Goal: Task Accomplishment & Management: Manage account settings

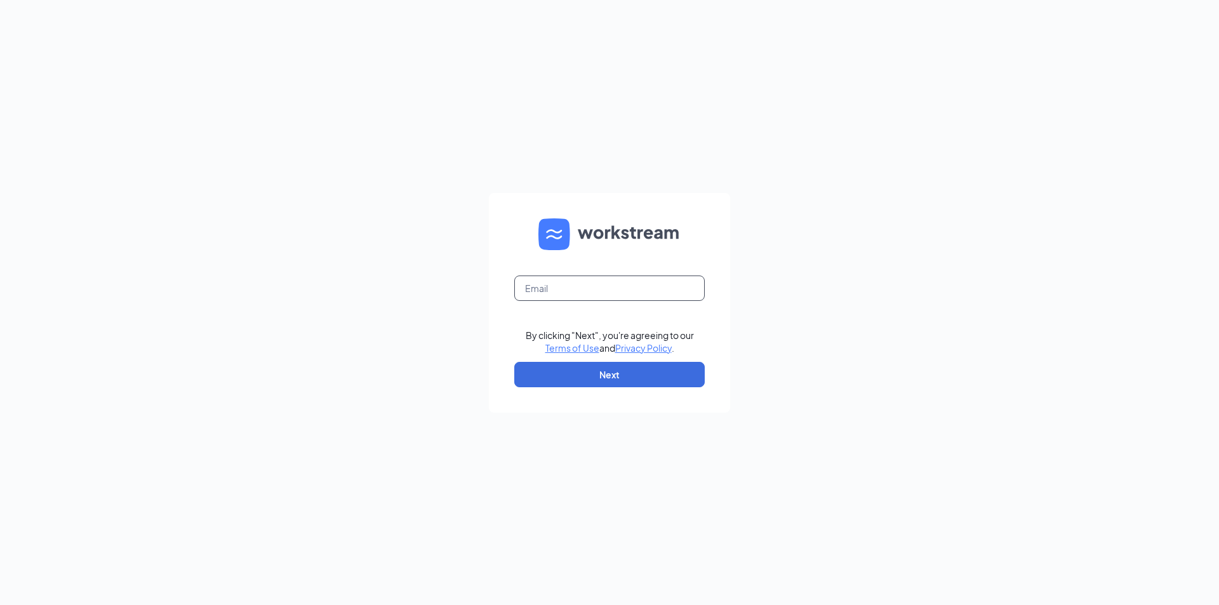
click at [561, 276] on input "text" at bounding box center [609, 288] width 190 height 25
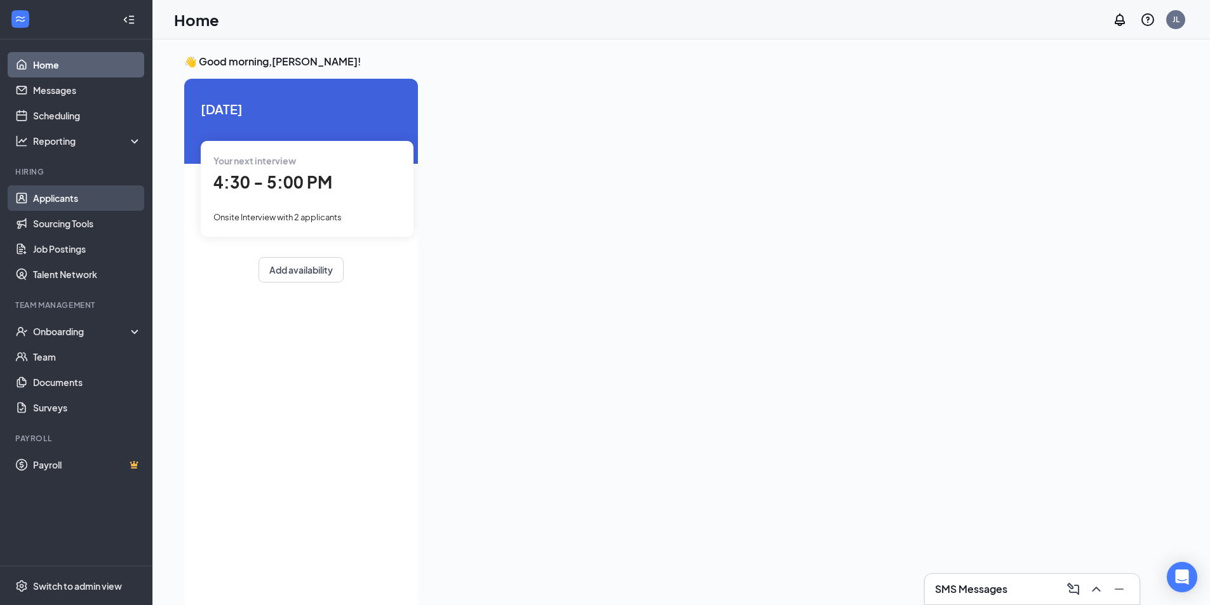
click at [33, 196] on link "Applicants" at bounding box center [87, 197] width 109 height 25
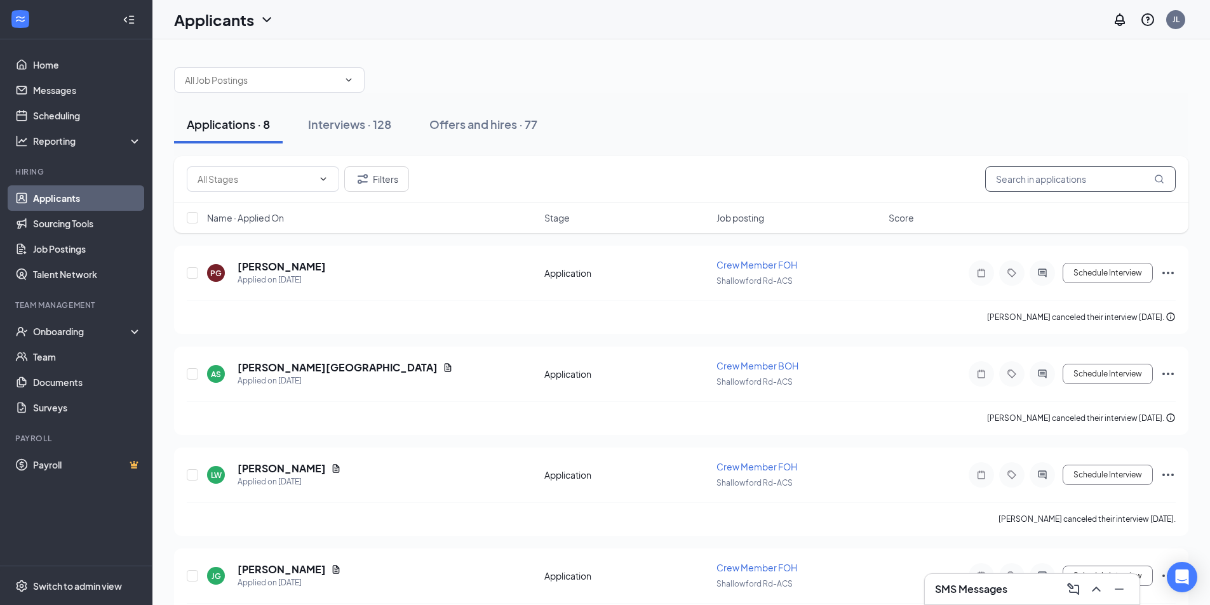
click at [1099, 188] on input "text" at bounding box center [1080, 178] width 190 height 25
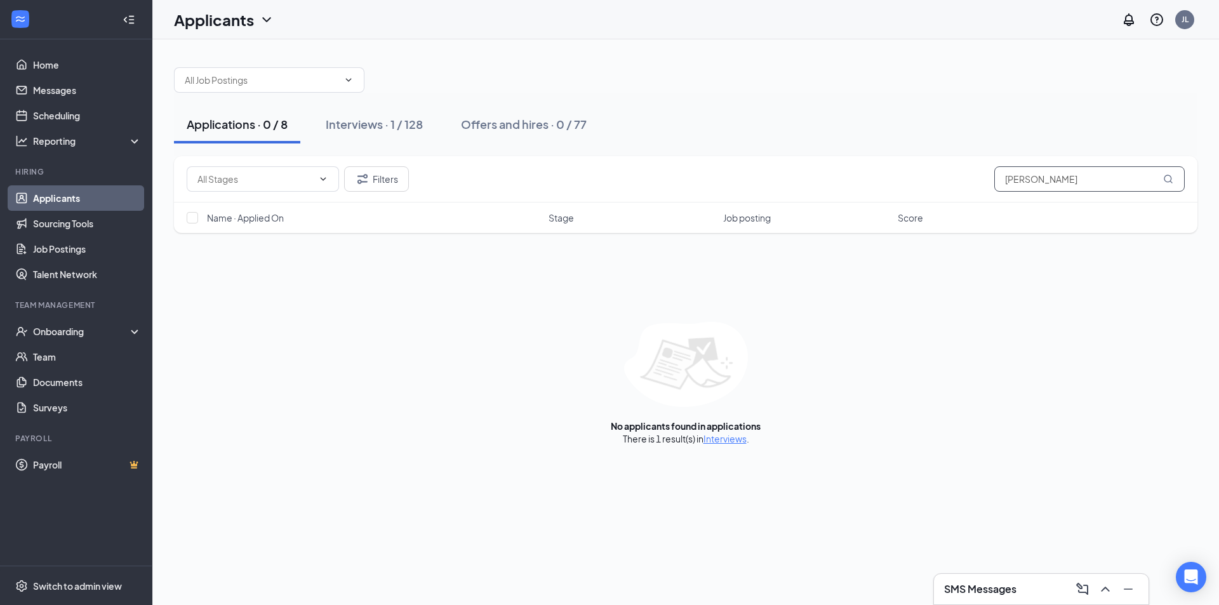
type input "[PERSON_NAME]"
click at [712, 441] on link "Interviews" at bounding box center [724, 438] width 43 height 11
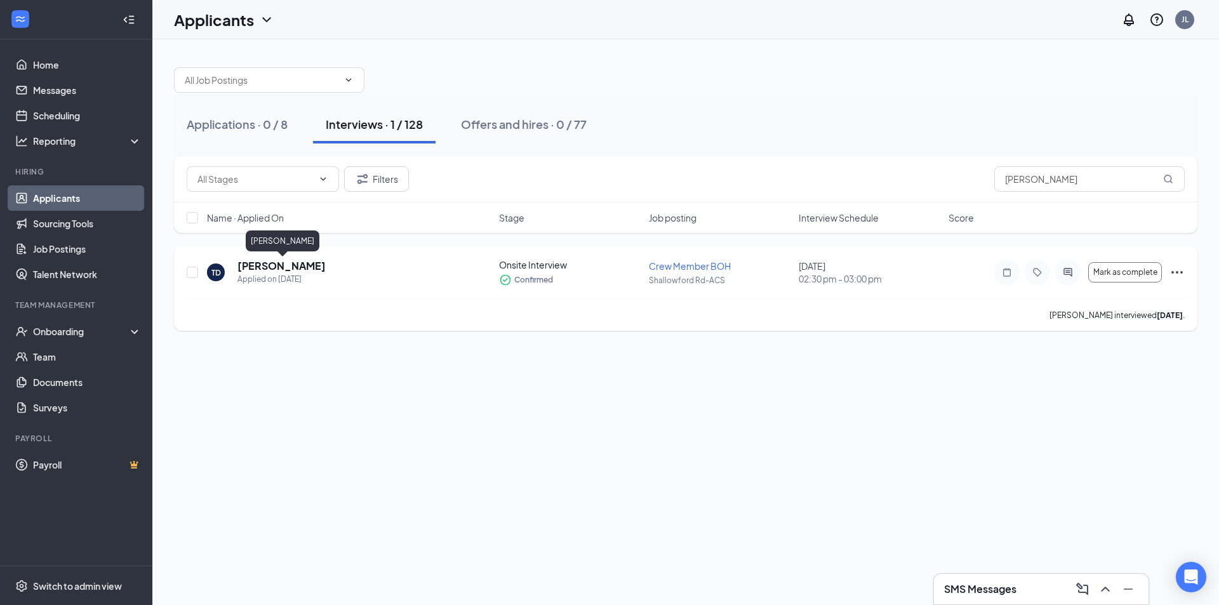
click at [309, 262] on h5 "[PERSON_NAME]" at bounding box center [281, 266] width 88 height 14
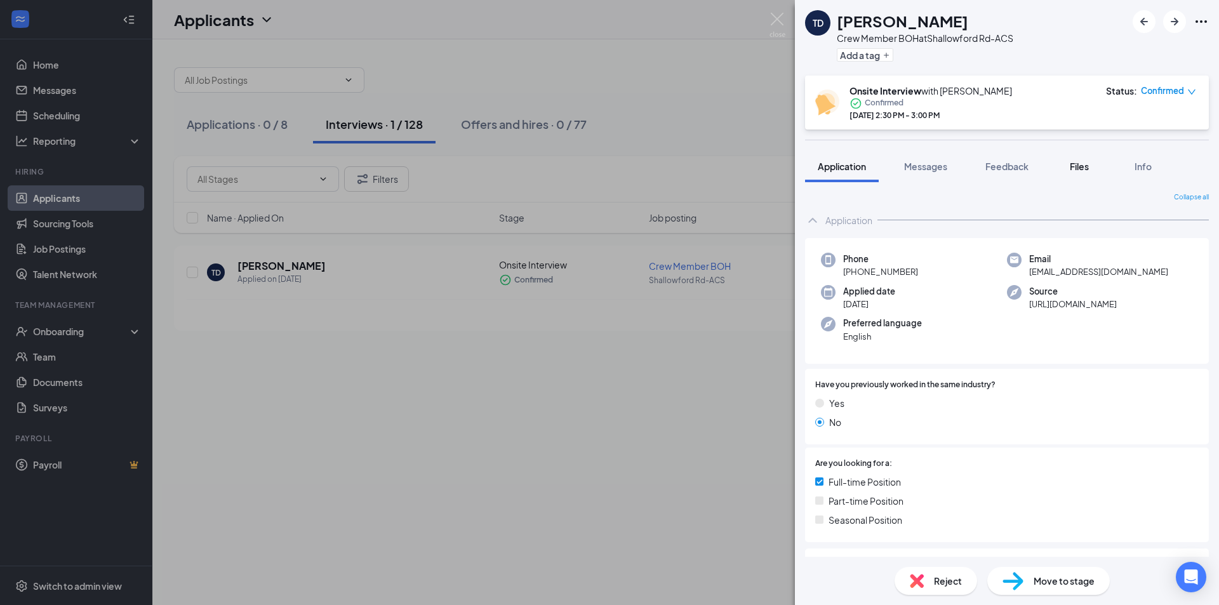
click at [1085, 164] on span "Files" at bounding box center [1079, 166] width 19 height 11
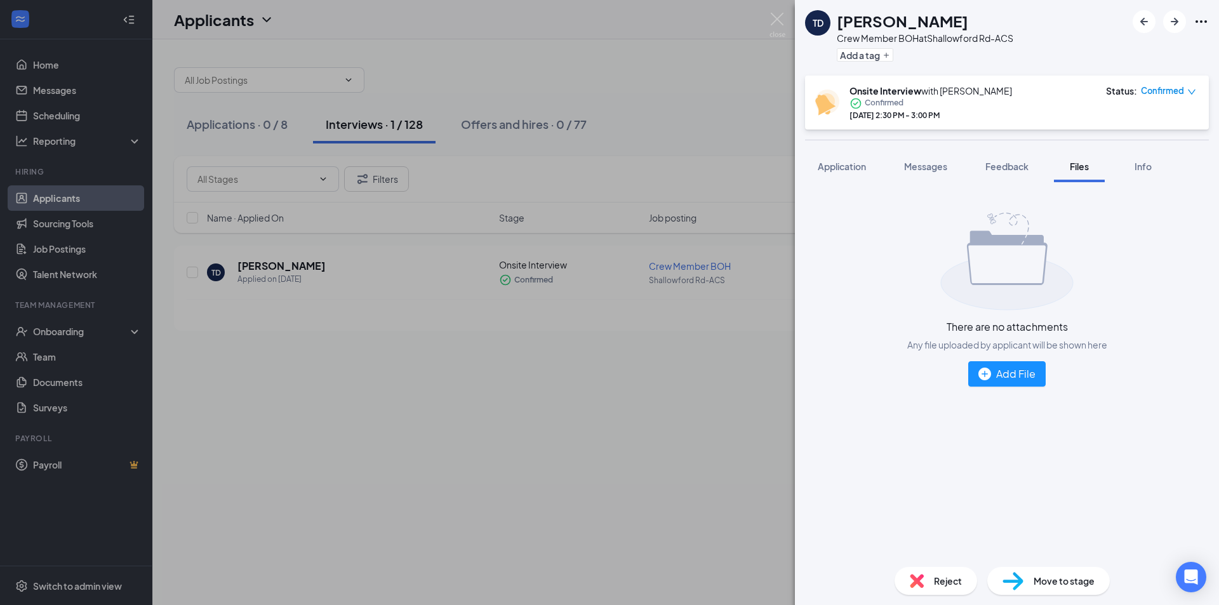
drag, startPoint x: 999, startPoint y: 171, endPoint x: 971, endPoint y: 174, distance: 28.1
click at [999, 171] on span "Feedback" at bounding box center [1006, 166] width 43 height 11
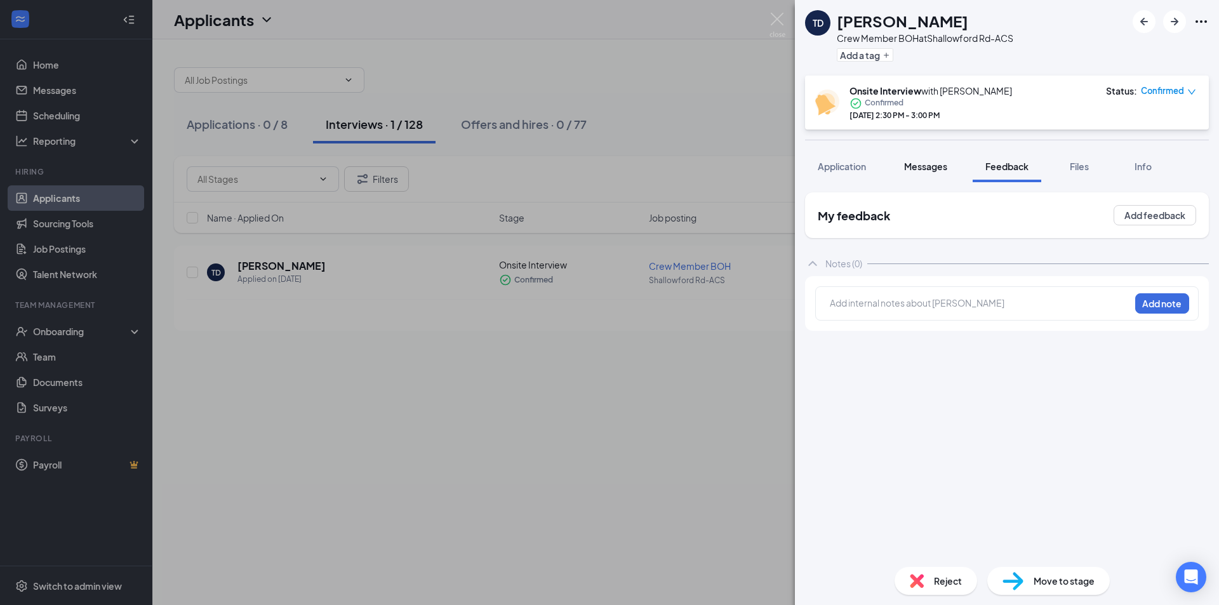
click at [910, 164] on span "Messages" at bounding box center [925, 166] width 43 height 11
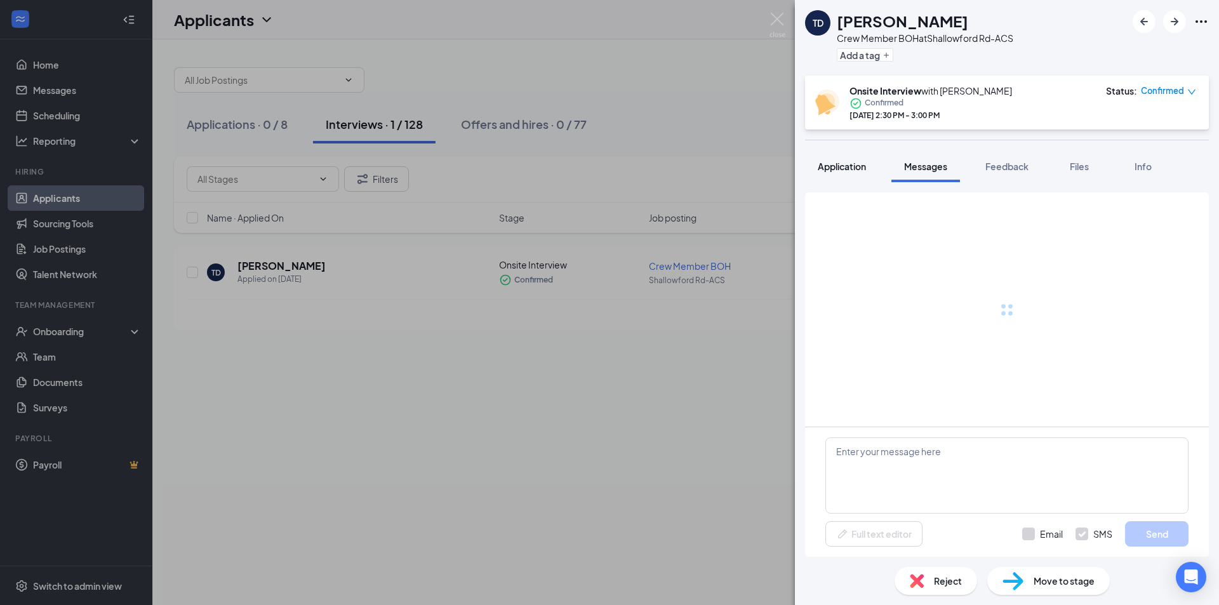
click at [862, 167] on span "Application" at bounding box center [842, 166] width 48 height 11
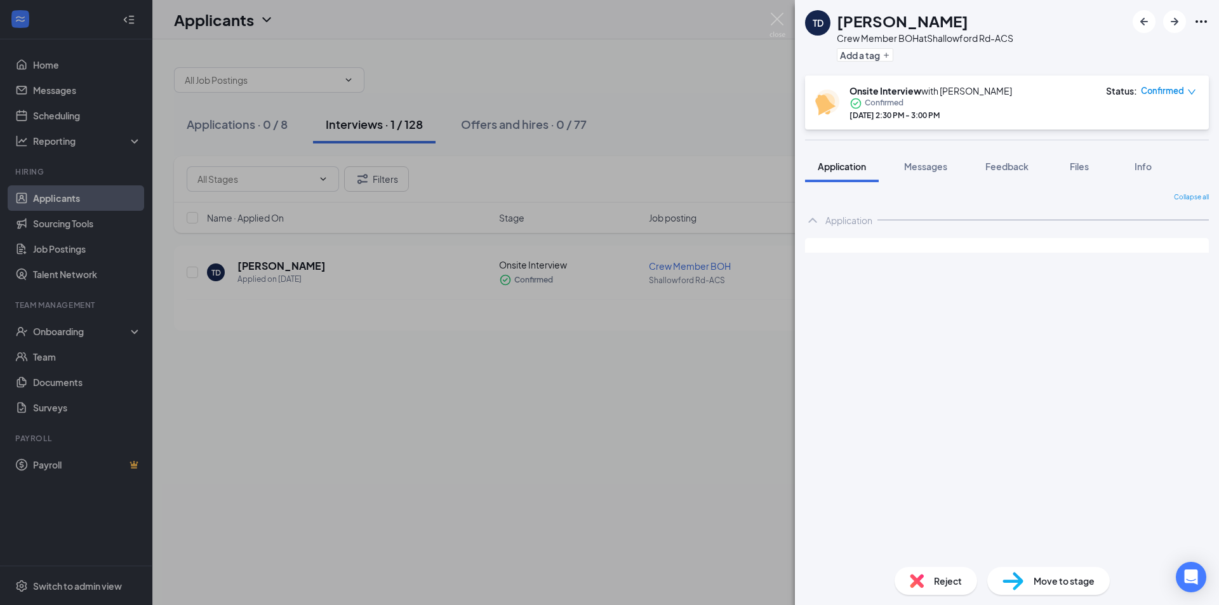
click at [862, 167] on span "Application" at bounding box center [842, 166] width 48 height 11
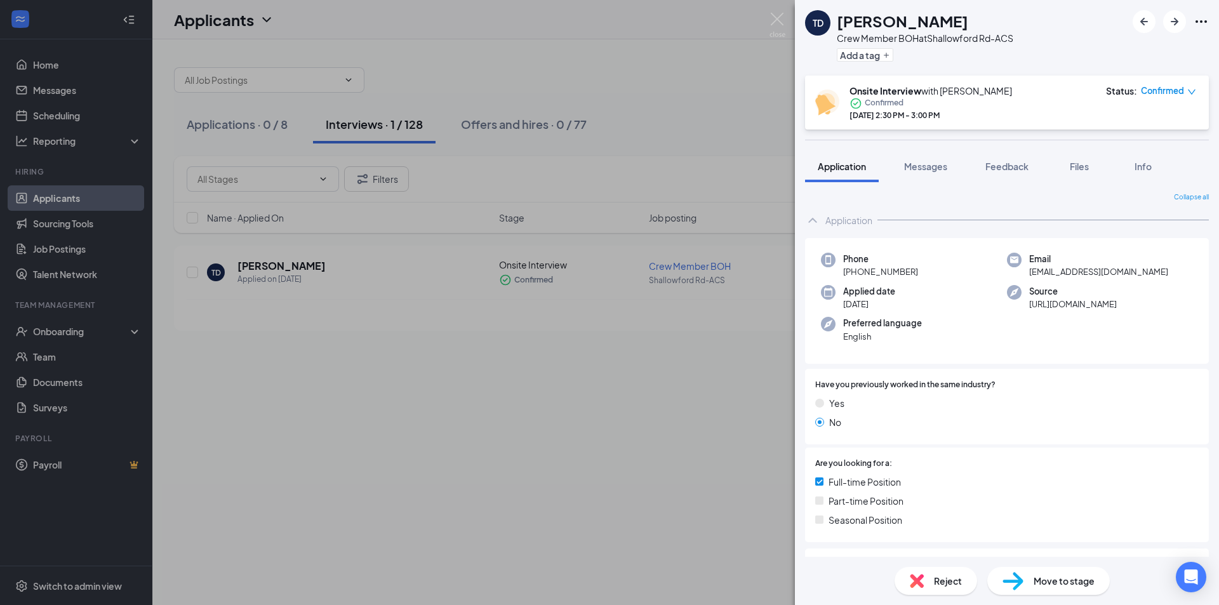
click at [604, 461] on div "TD [PERSON_NAME] Crew Member BOH at Shallowford Rd-ACS Add a tag Onsite Intervi…" at bounding box center [609, 302] width 1219 height 605
click at [260, 409] on div "TD [PERSON_NAME] Crew Member BOH at Shallowford Rd-ACS Add a tag Onsite Intervi…" at bounding box center [609, 302] width 1219 height 605
